Goal: Task Accomplishment & Management: Manage account settings

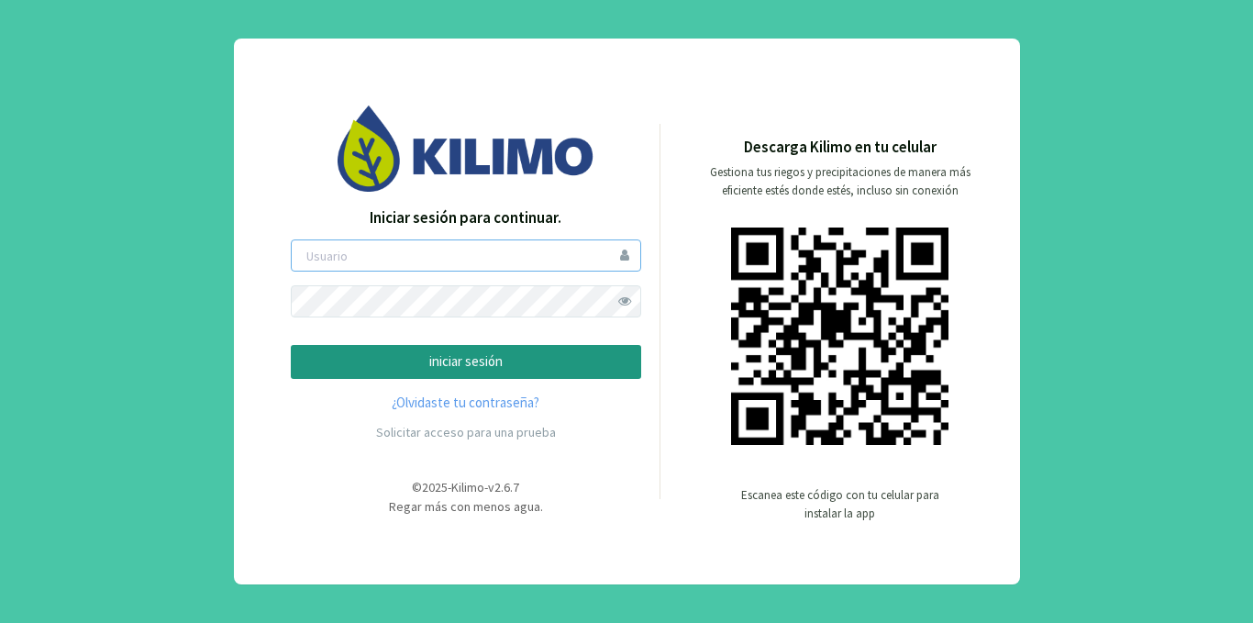
click at [416, 261] on input "email" at bounding box center [466, 255] width 350 height 32
type input "mfigueroa"
click at [437, 368] on p "iniciar sesión" at bounding box center [465, 361] width 319 height 21
click at [445, 259] on input "email" at bounding box center [466, 255] width 350 height 32
type input "mfigueroa"
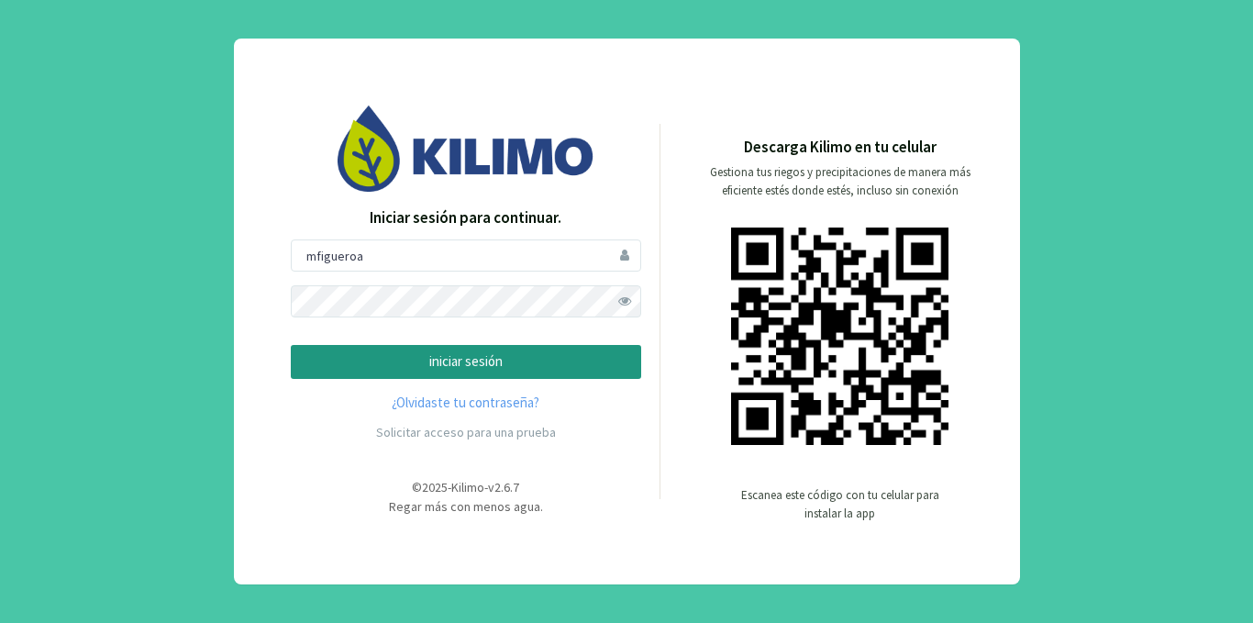
click at [359, 368] on p "iniciar sesión" at bounding box center [465, 361] width 319 height 21
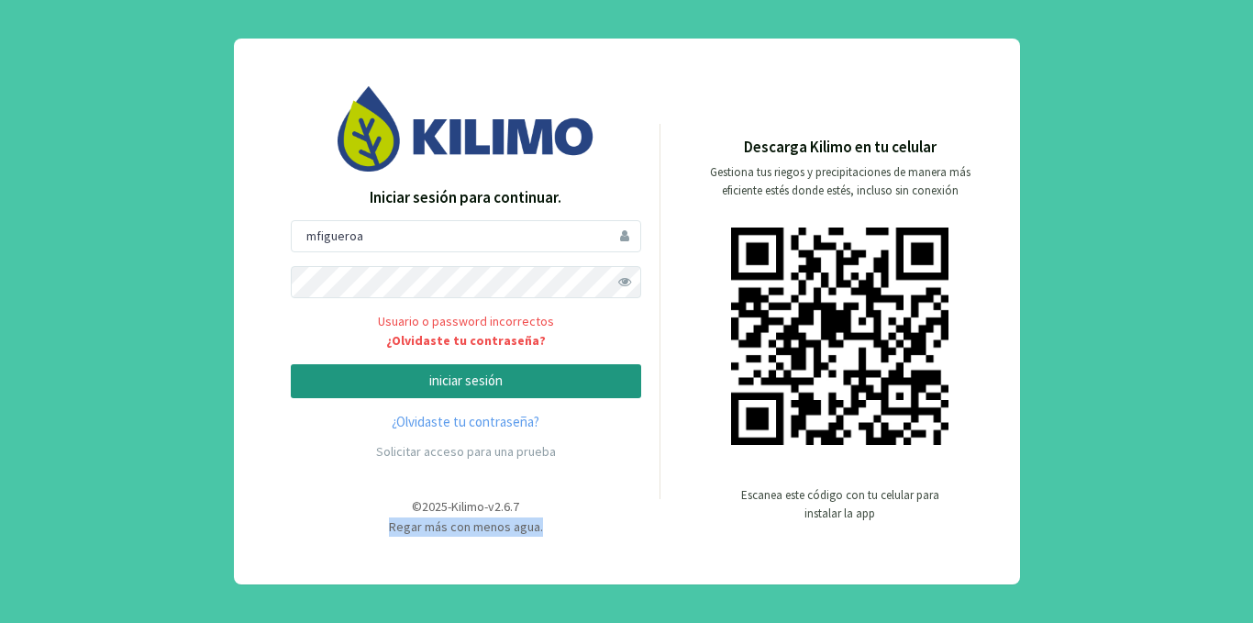
drag, startPoint x: 392, startPoint y: 530, endPoint x: 577, endPoint y: 534, distance: 185.3
click at [576, 535] on div "© 2025 - Kilimo - v2.6.7 Regar más con menos agua." at bounding box center [466, 516] width 350 height 39
click at [638, 517] on div "© 2025 - Kilimo - v2.6.7 Regar más con menos agua." at bounding box center [466, 516] width 350 height 39
click at [480, 512] on span "Kilimo" at bounding box center [467, 506] width 33 height 17
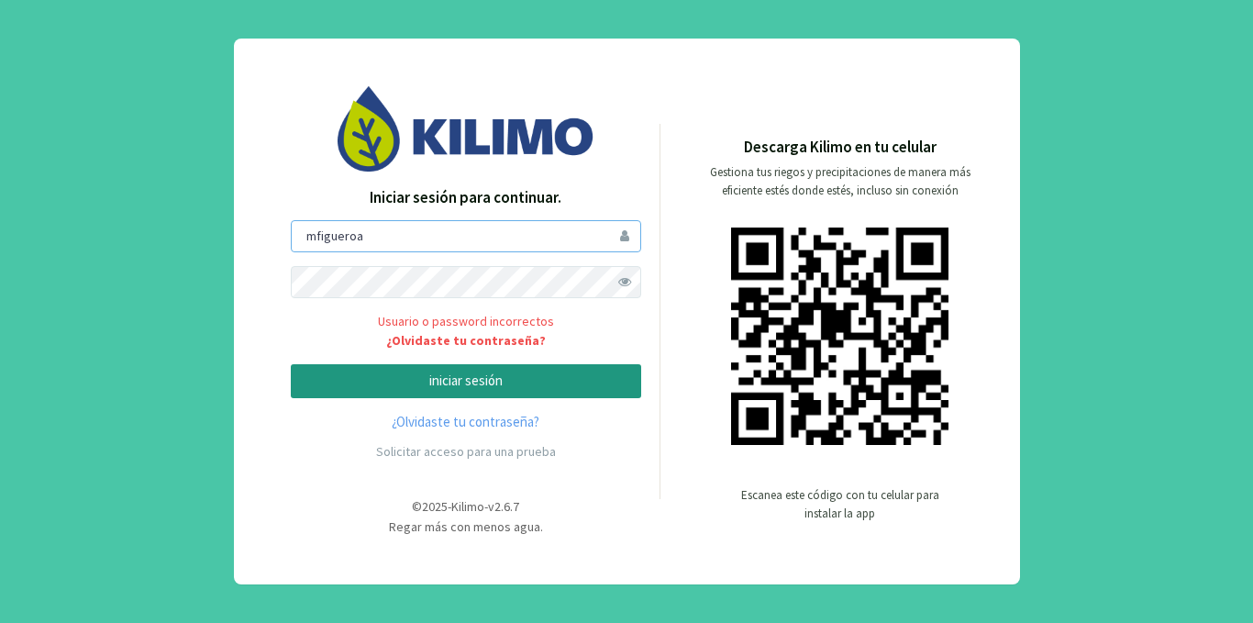
drag, startPoint x: 410, startPoint y: 237, endPoint x: 133, endPoint y: 237, distance: 276.9
click at [133, 237] on div "Iniciar sesión para continuar. mfigueroa Usuario o password incorrectos ¿Olvida…" at bounding box center [626, 311] width 1253 height 623
click at [390, 224] on input "mfigueroa" at bounding box center [466, 236] width 350 height 32
drag, startPoint x: 386, startPoint y: 237, endPoint x: 188, endPoint y: 246, distance: 198.2
click at [188, 246] on div "Iniciar sesión para continuar. mfigueroa Usuario o password incorrectos ¿Olvida…" at bounding box center [626, 311] width 1253 height 623
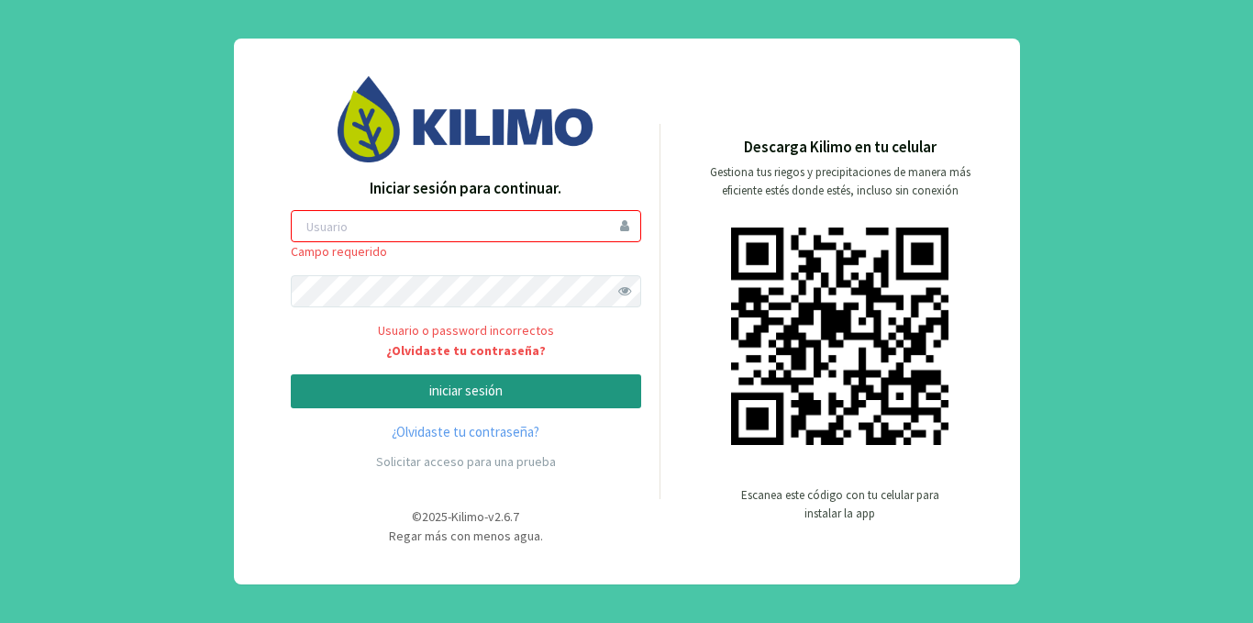
type input "M"
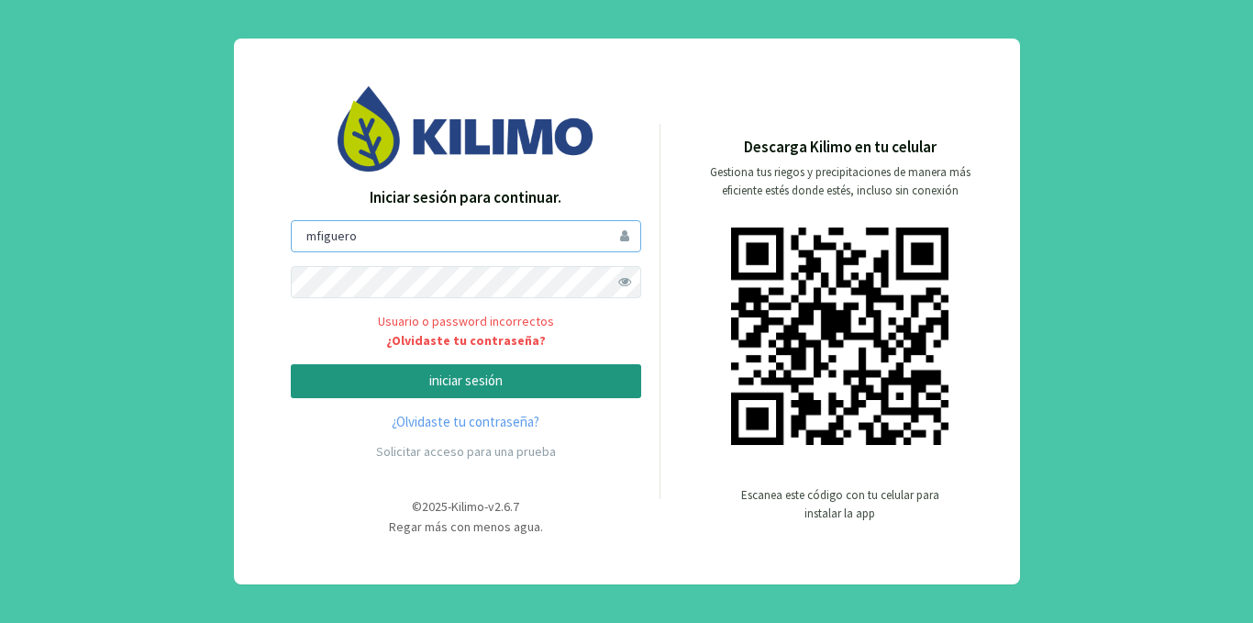
type input "mfigueroa"
click at [622, 284] on span at bounding box center [625, 282] width 32 height 32
click at [502, 374] on p "iniciar sesión" at bounding box center [465, 380] width 319 height 21
click at [440, 383] on p "iniciar sesión" at bounding box center [465, 380] width 319 height 21
click at [421, 250] on input "mfigueroa" at bounding box center [466, 236] width 350 height 32
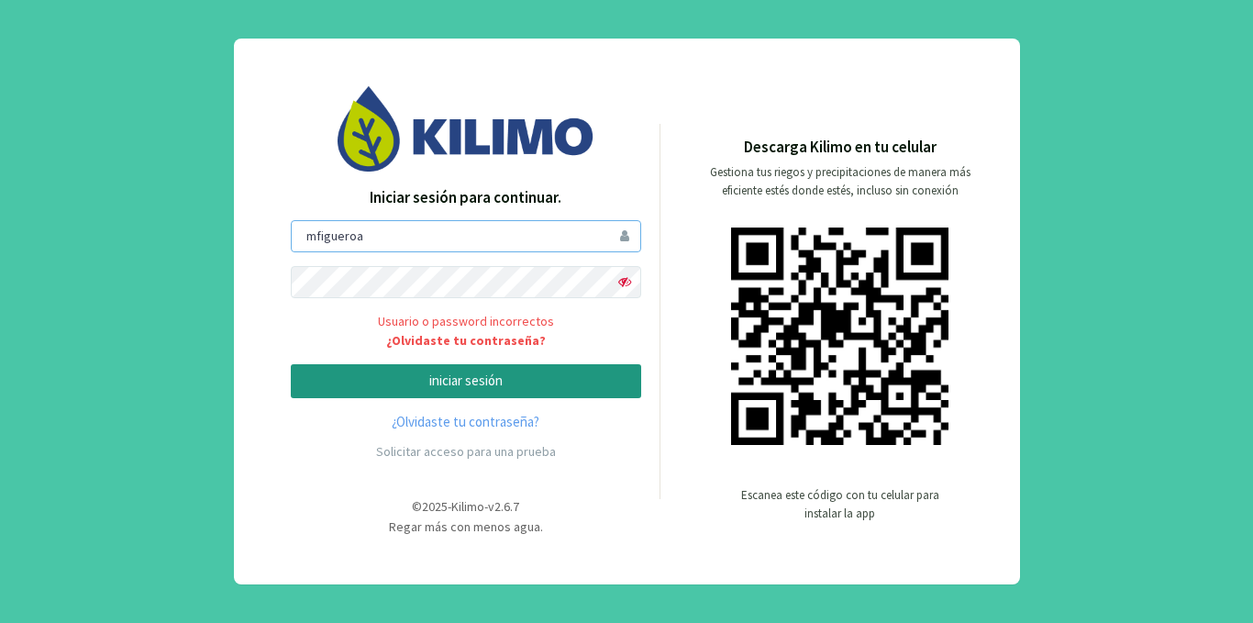
drag, startPoint x: 418, startPoint y: 242, endPoint x: 192, endPoint y: 222, distance: 227.4
click at [192, 222] on div "Iniciar sesión para continuar. mfigueroa Usuario o password incorrectos ¿Olvida…" at bounding box center [626, 311] width 1253 height 623
click at [538, 245] on input "mfigueroa" at bounding box center [466, 236] width 350 height 32
click at [204, 258] on div "Iniciar sesión para continuar. mfigueroa Usuario o password incorrectos ¿Olvida…" at bounding box center [626, 311] width 1253 height 623
drag, startPoint x: 438, startPoint y: 238, endPoint x: 166, endPoint y: 198, distance: 275.3
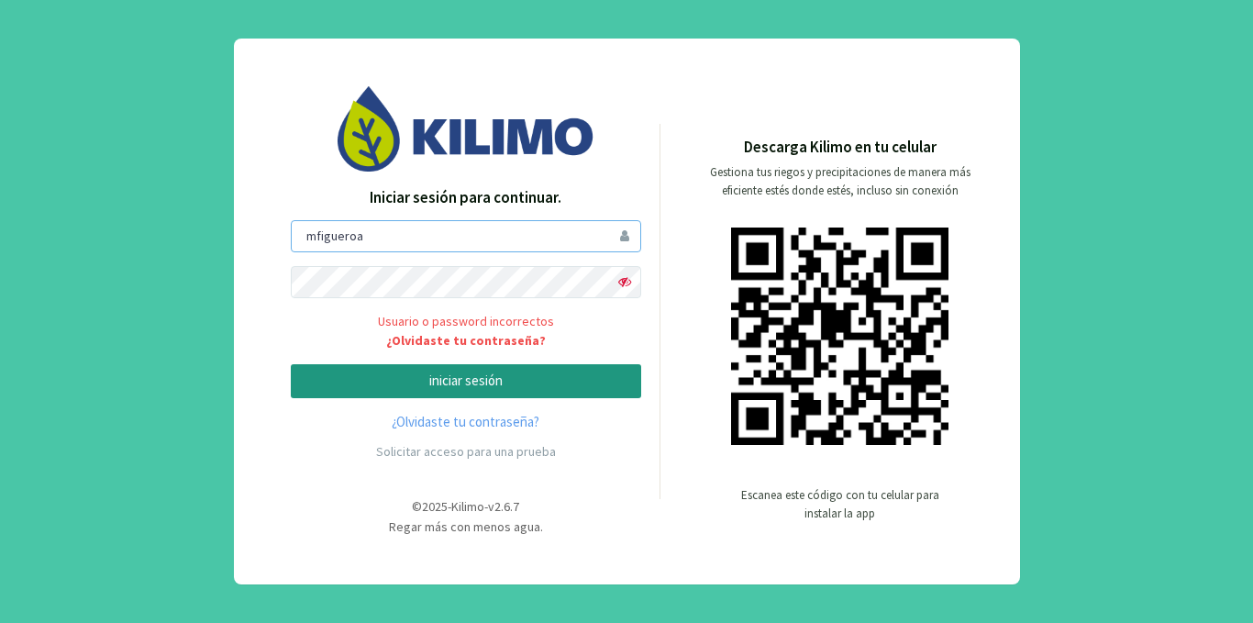
click at [166, 198] on div "Iniciar sesión para continuar. mfigueroa Usuario o password incorrectos ¿Olvida…" at bounding box center [626, 311] width 1253 height 623
click at [263, 187] on div "Iniciar sesión para continuar. mfigueroa Usuario o password incorrectos ¿Olvida…" at bounding box center [627, 312] width 786 height 546
drag, startPoint x: 379, startPoint y: 241, endPoint x: 165, endPoint y: 223, distance: 214.4
click at [165, 223] on div "Iniciar sesión para continuar. mfigueroa Usuario o password incorrectos ¿Olvida…" at bounding box center [626, 311] width 1253 height 623
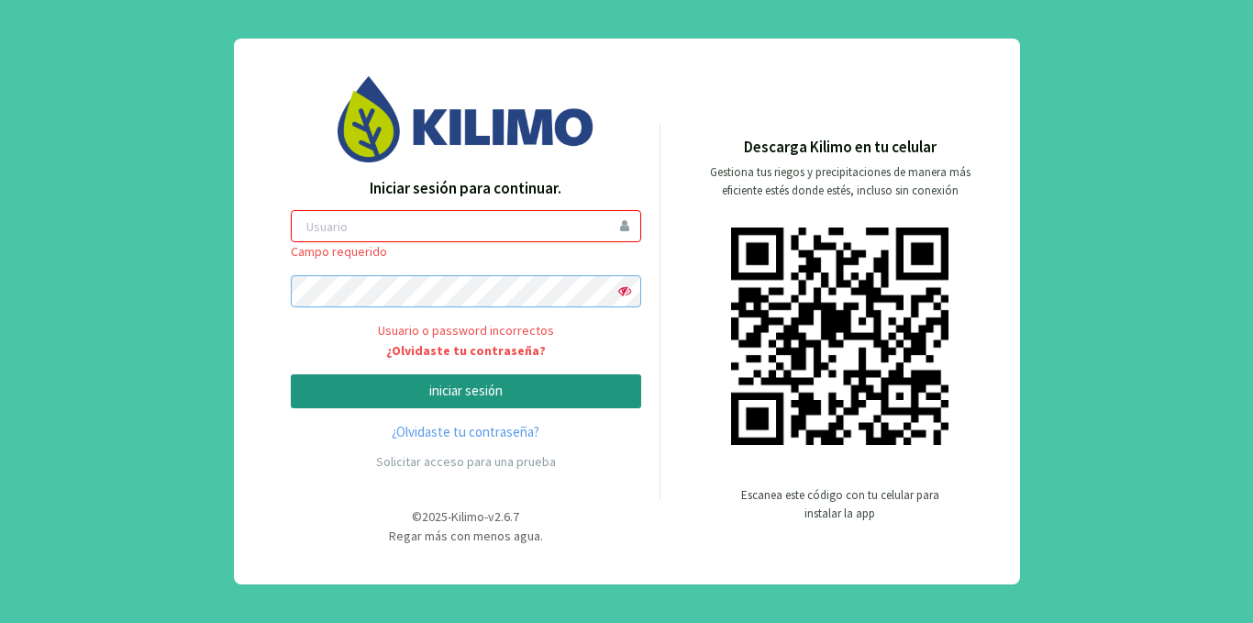
click at [0, 181] on div "Iniciar sesión para continuar. [PERSON_NAME] requerido Usuario o password incor…" at bounding box center [626, 311] width 1253 height 623
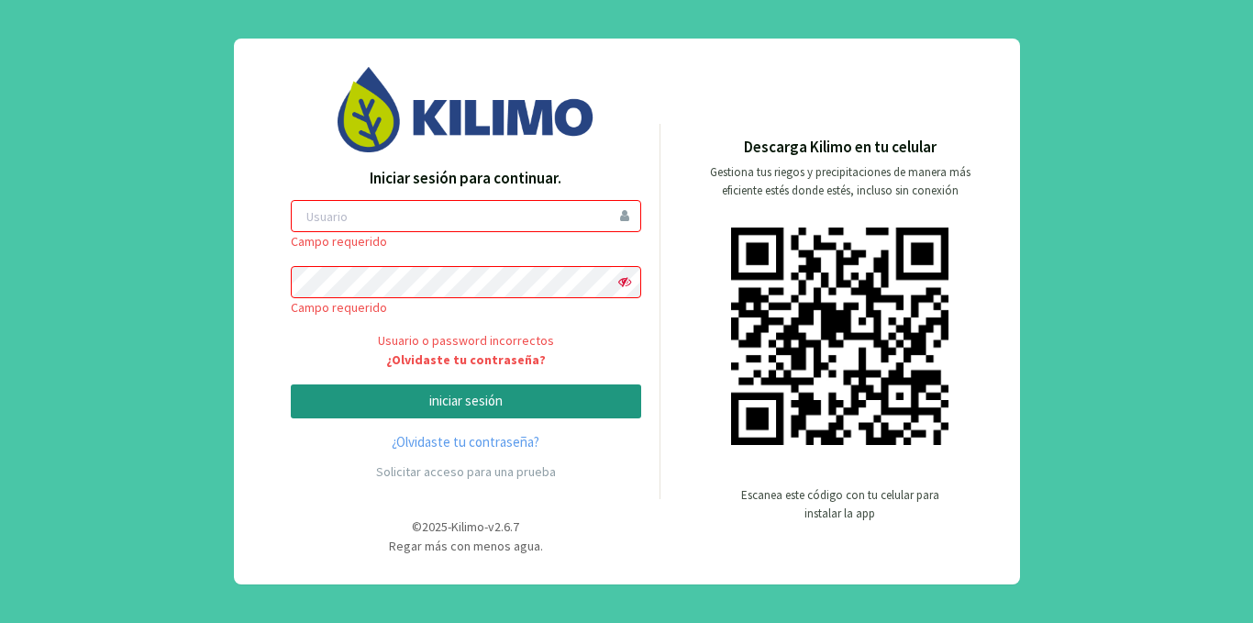
click at [380, 215] on input "email" at bounding box center [466, 216] width 350 height 32
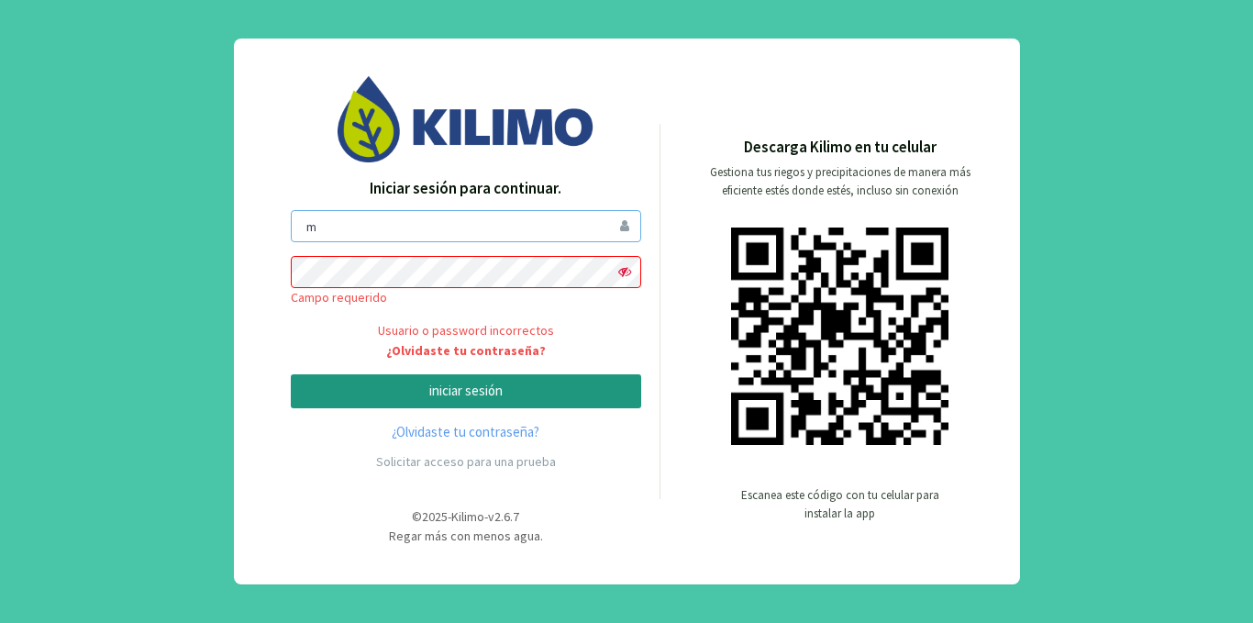
type input "mf"
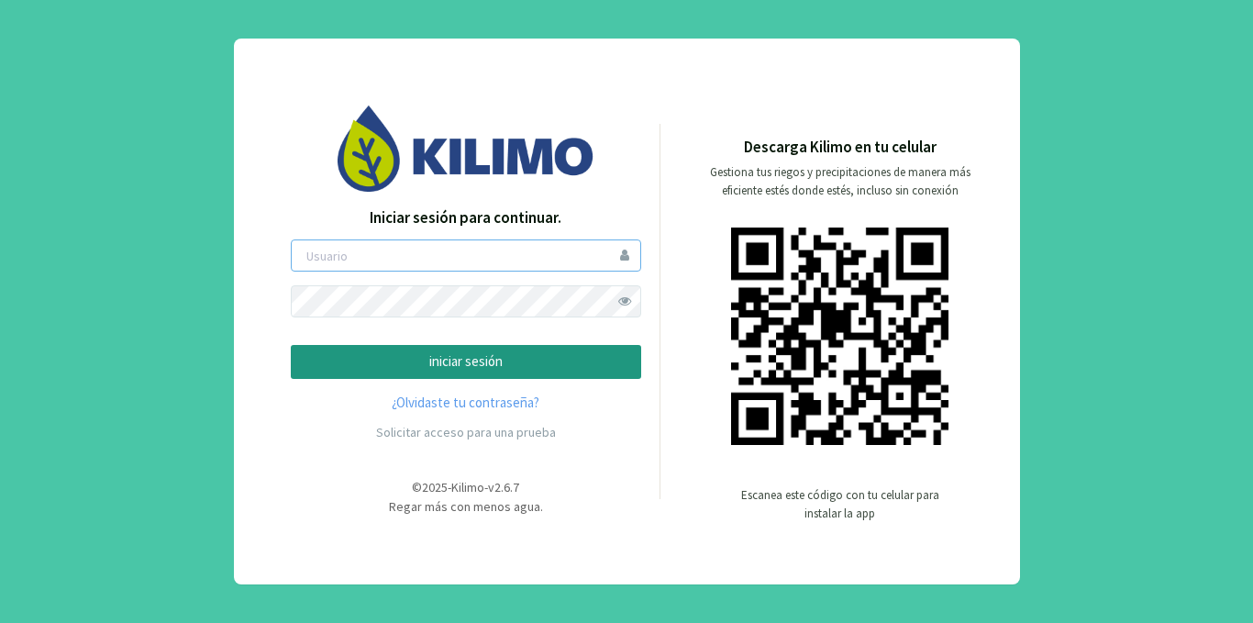
click at [491, 253] on input "email" at bounding box center [466, 255] width 350 height 32
type input "m"
click at [624, 250] on input "email" at bounding box center [466, 255] width 350 height 32
click at [486, 255] on input "email" at bounding box center [466, 255] width 350 height 32
type input "mfigueroa"
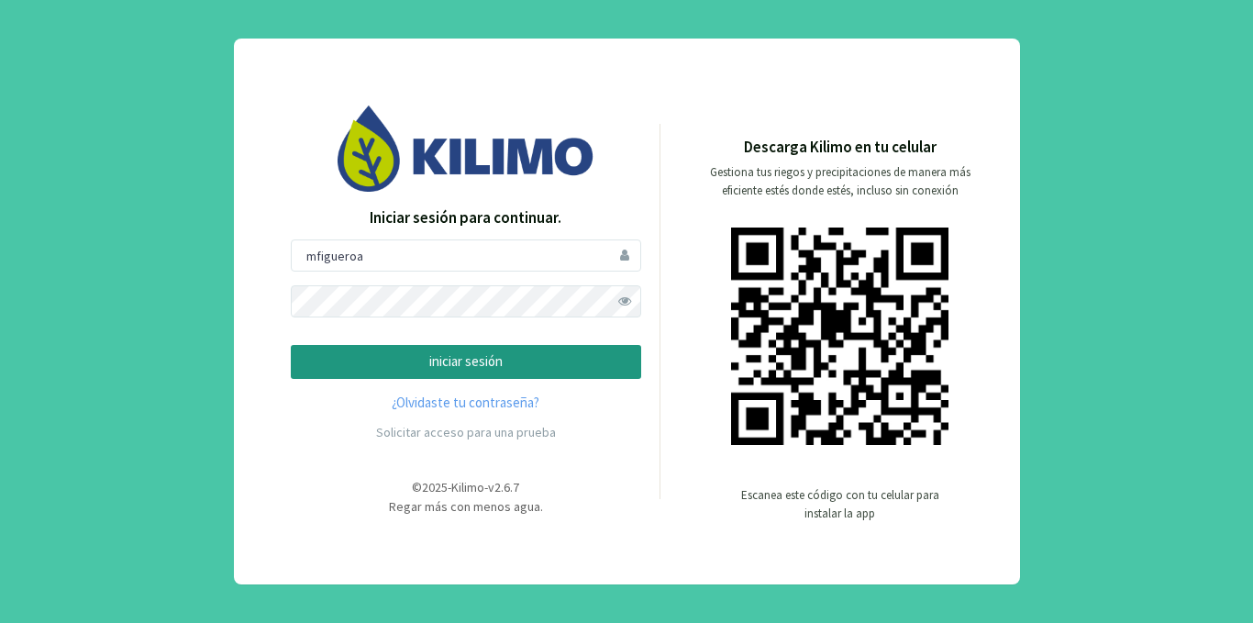
click at [626, 300] on span at bounding box center [625, 301] width 32 height 32
click at [430, 369] on p "iniciar sesión" at bounding box center [465, 361] width 319 height 21
